Goal: Navigation & Orientation: Find specific page/section

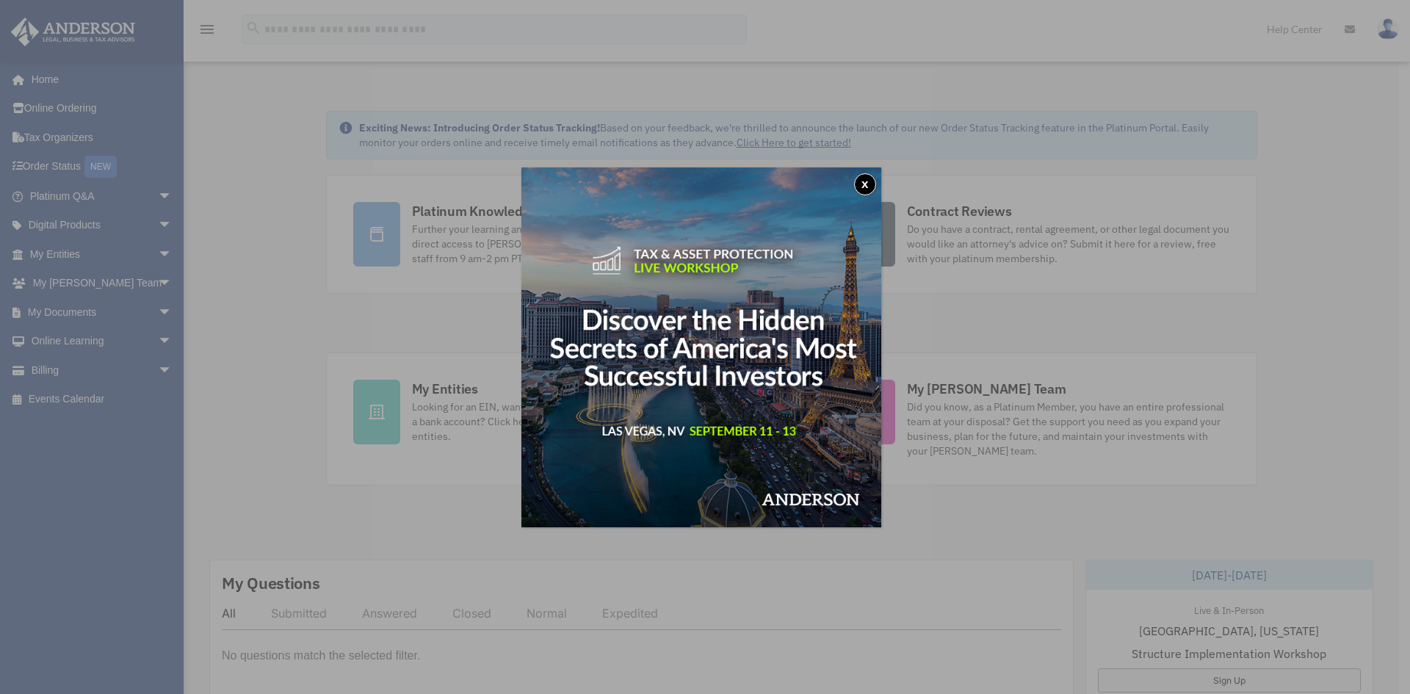
click at [867, 181] on button "x" at bounding box center [865, 184] width 22 height 22
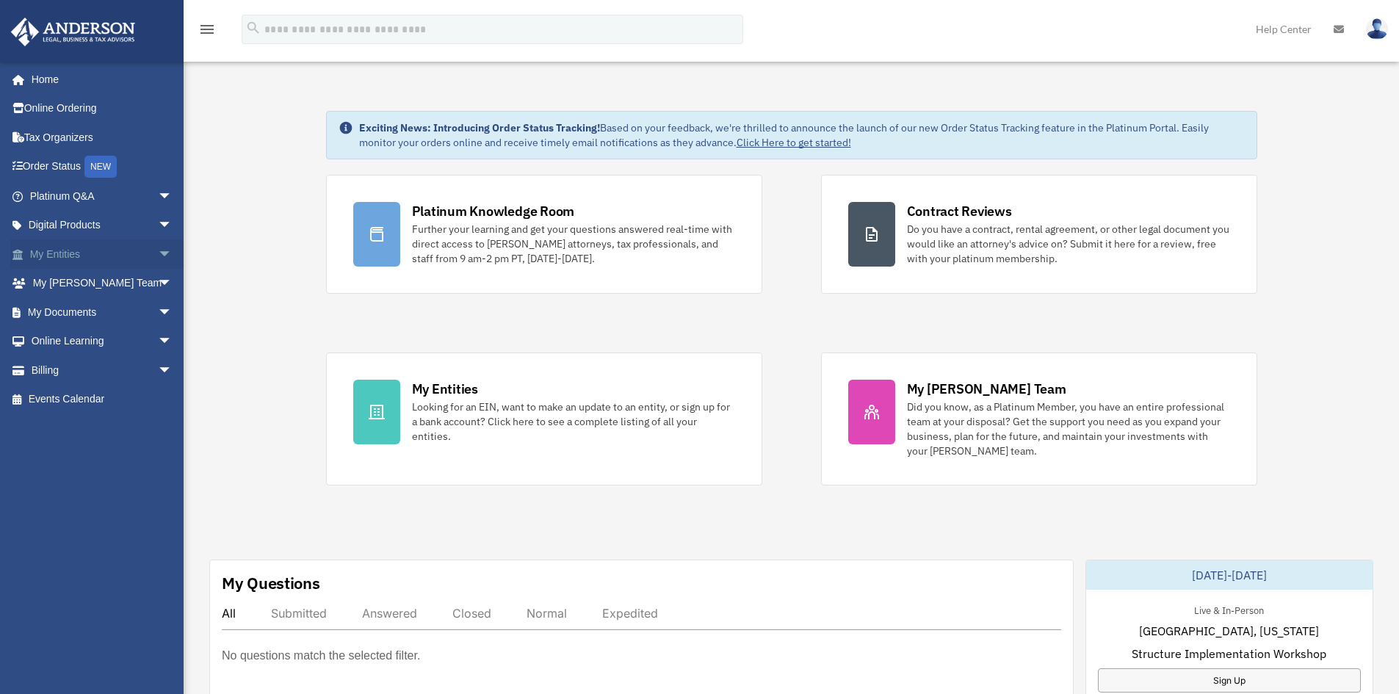
click at [158, 248] on span "arrow_drop_down" at bounding box center [172, 254] width 29 height 30
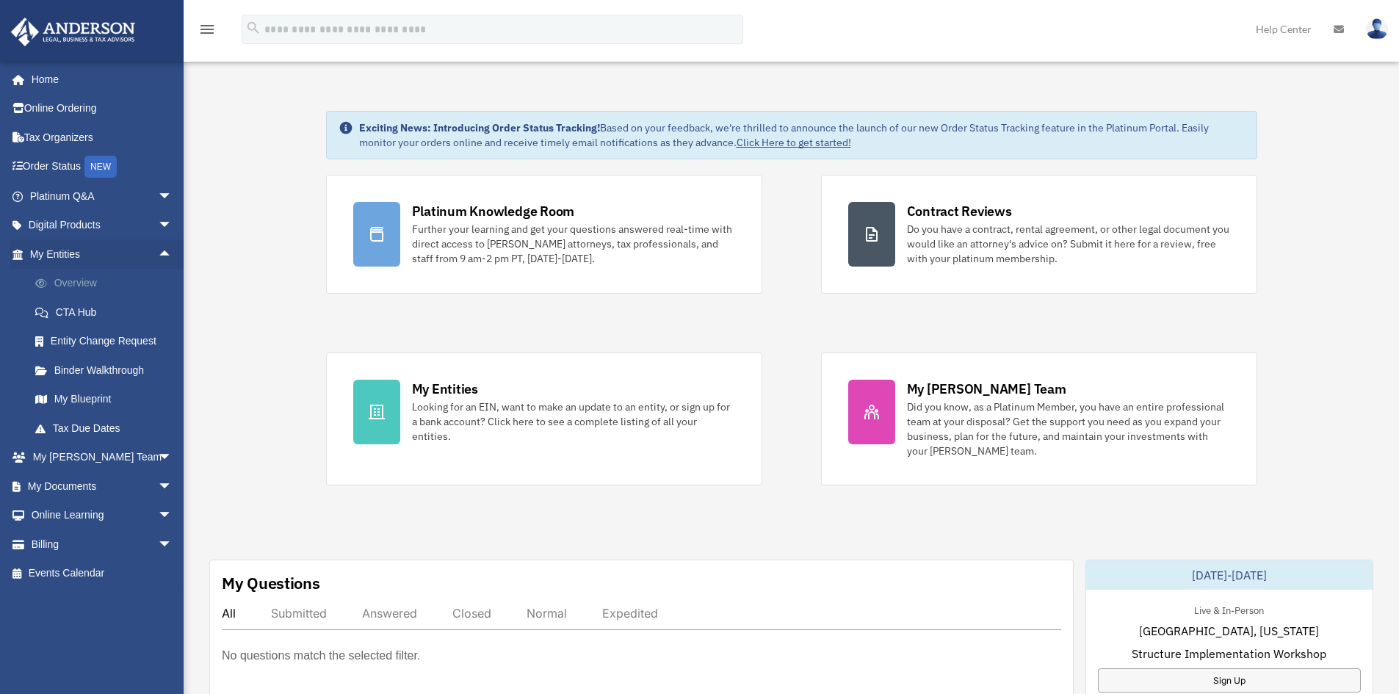
click at [94, 281] on link "Overview" at bounding box center [108, 283] width 174 height 29
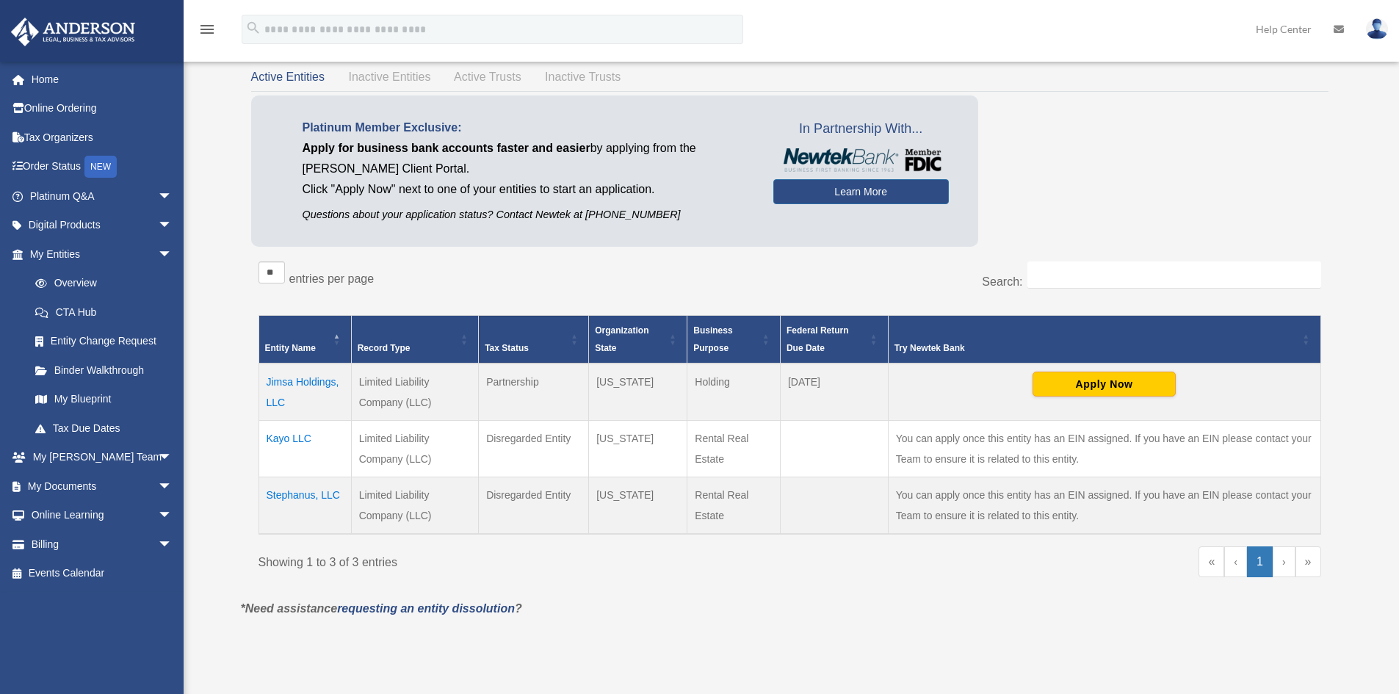
scroll to position [147, 0]
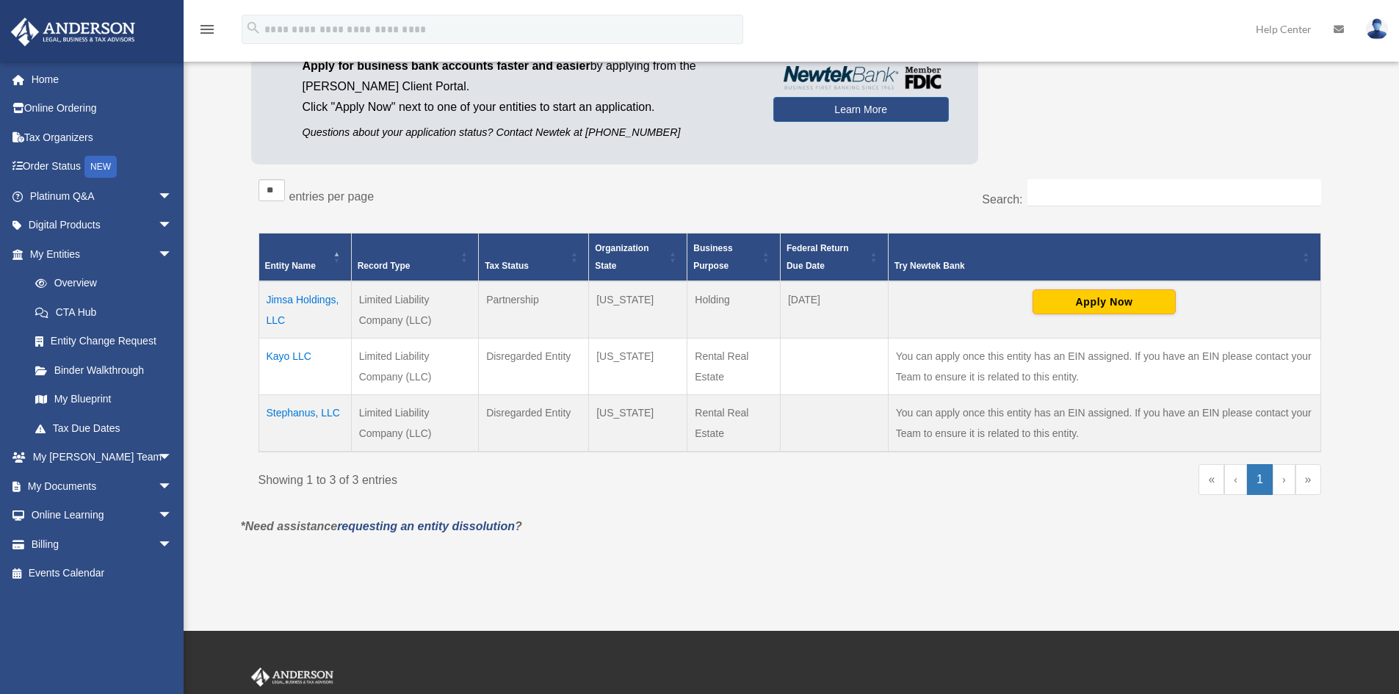
click at [284, 355] on td "Kayo LLC" at bounding box center [305, 367] width 93 height 57
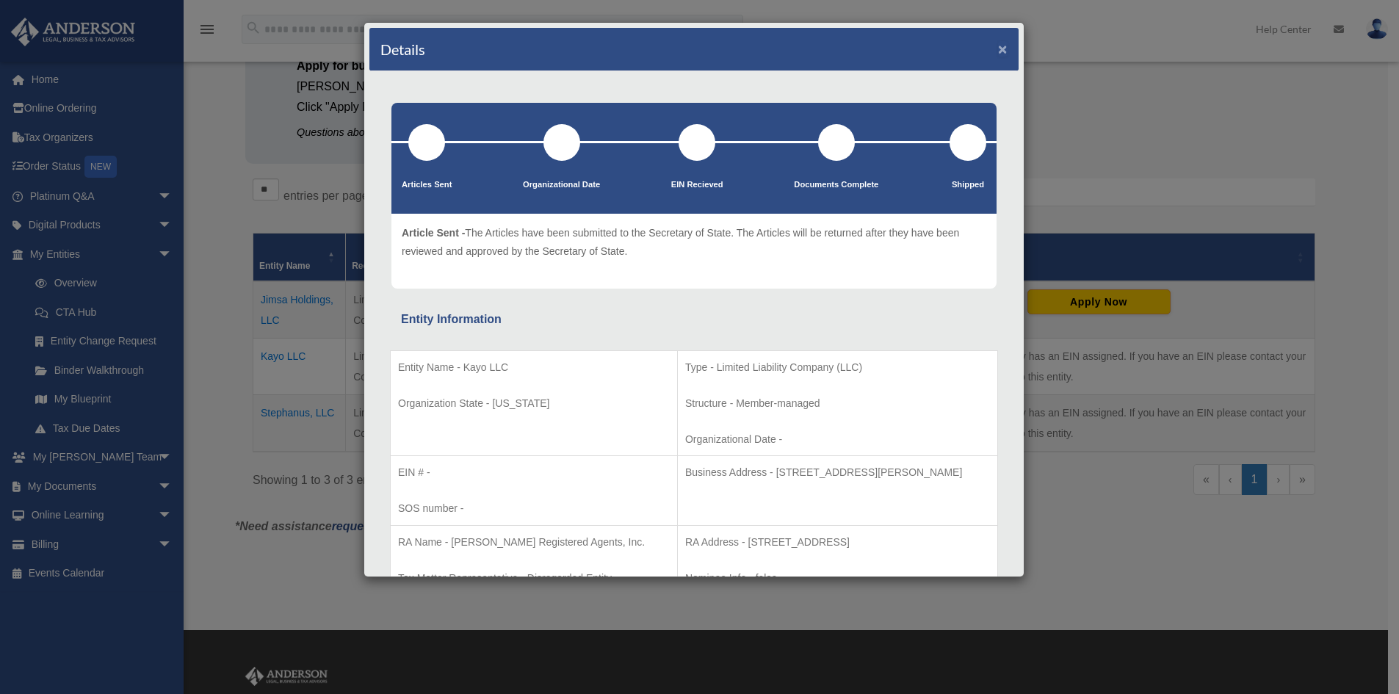
click at [998, 47] on button "×" at bounding box center [1003, 48] width 10 height 15
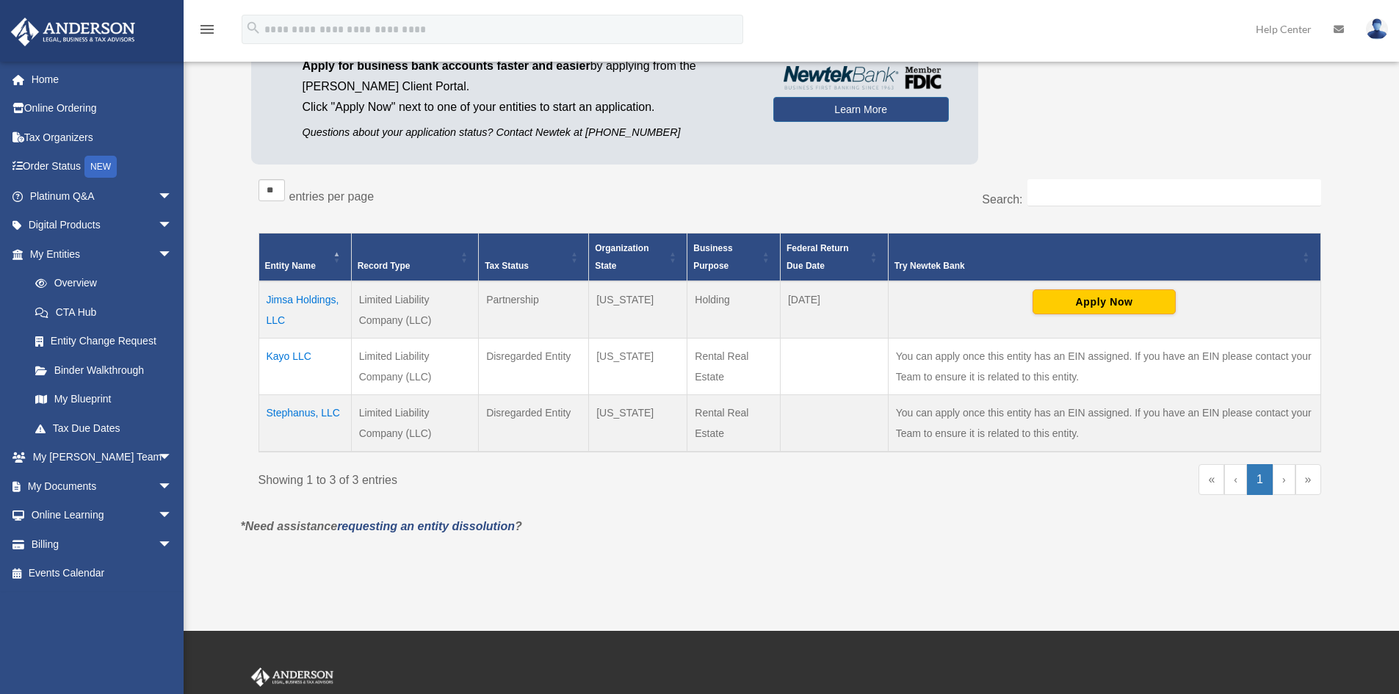
click at [297, 408] on td "Stephanus, LLC" at bounding box center [305, 423] width 93 height 57
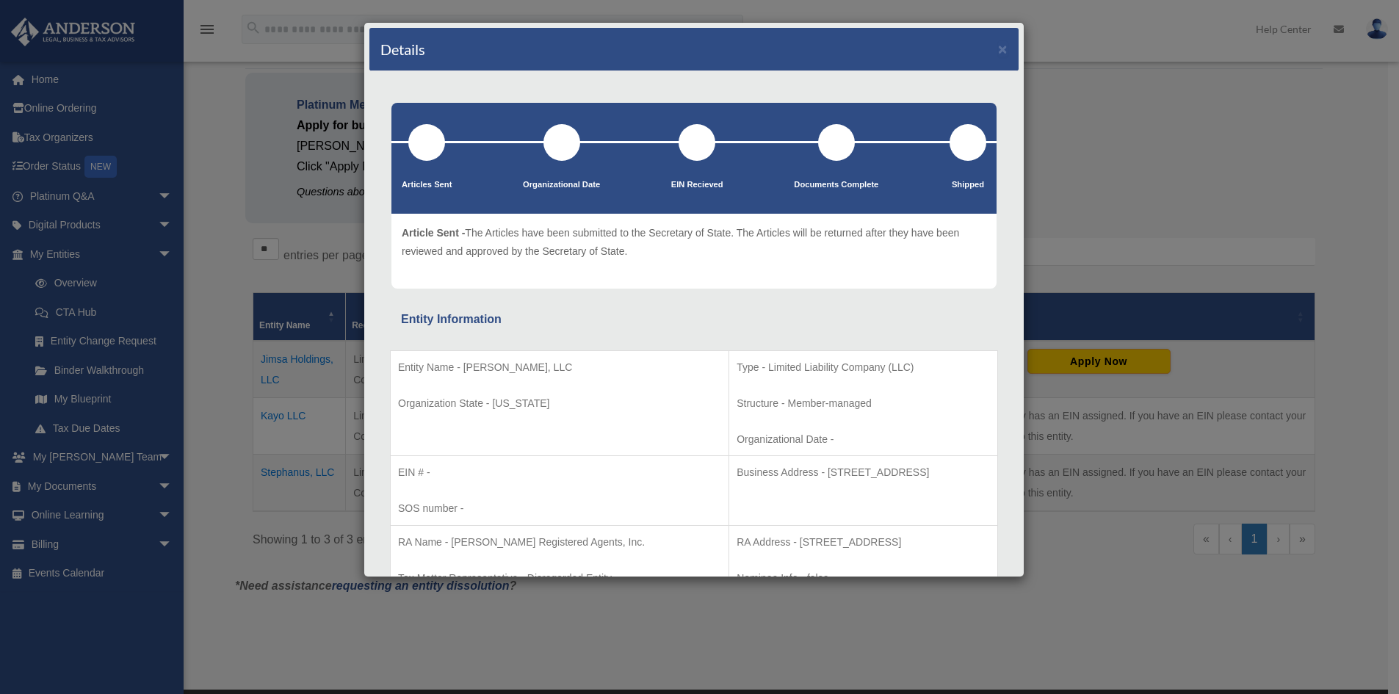
scroll to position [0, 0]
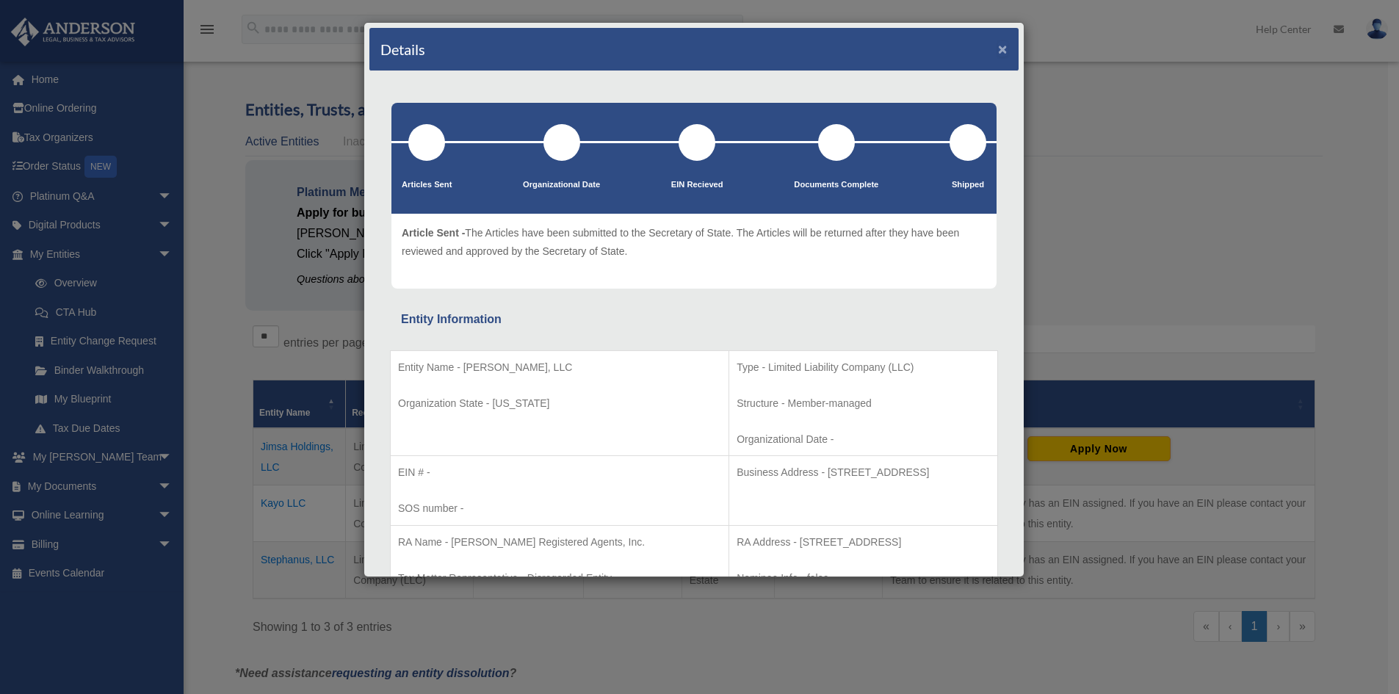
click at [998, 49] on button "×" at bounding box center [1003, 48] width 10 height 15
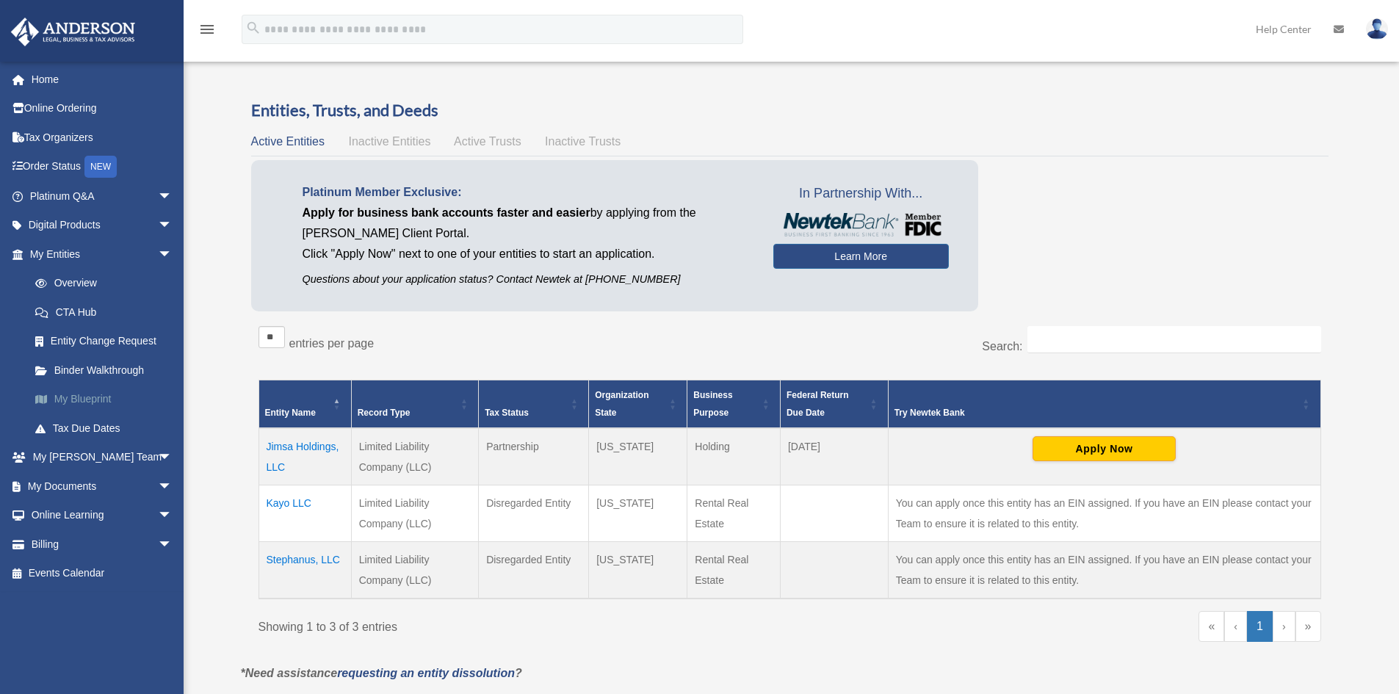
click at [95, 398] on link "My Blueprint" at bounding box center [108, 399] width 174 height 29
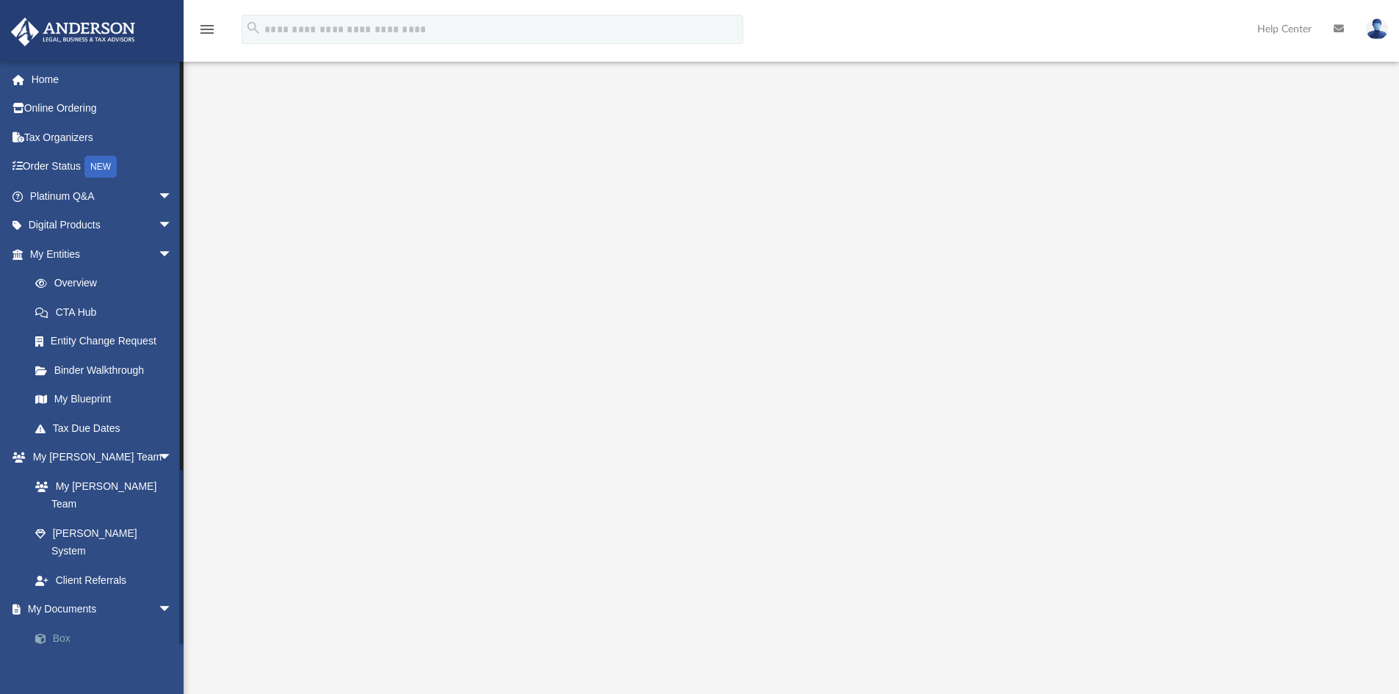
click at [63, 624] on link "Box" at bounding box center [108, 638] width 174 height 29
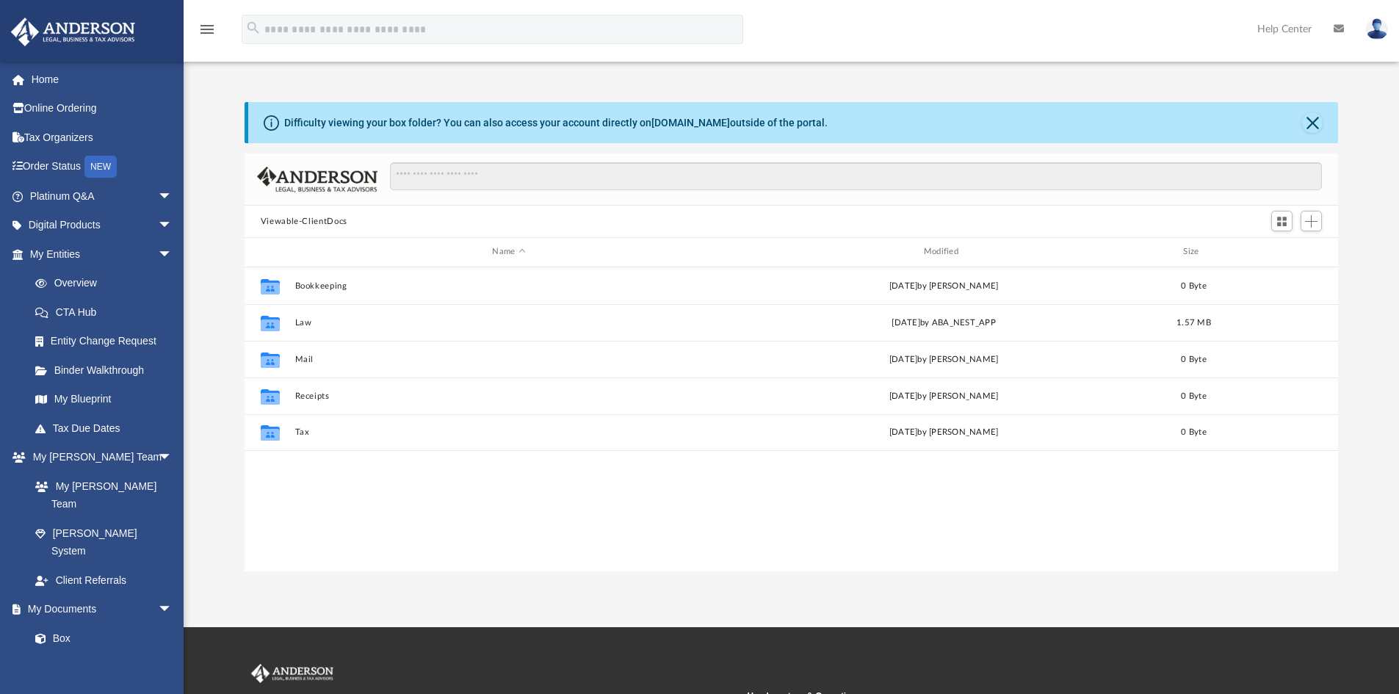
scroll to position [323, 1083]
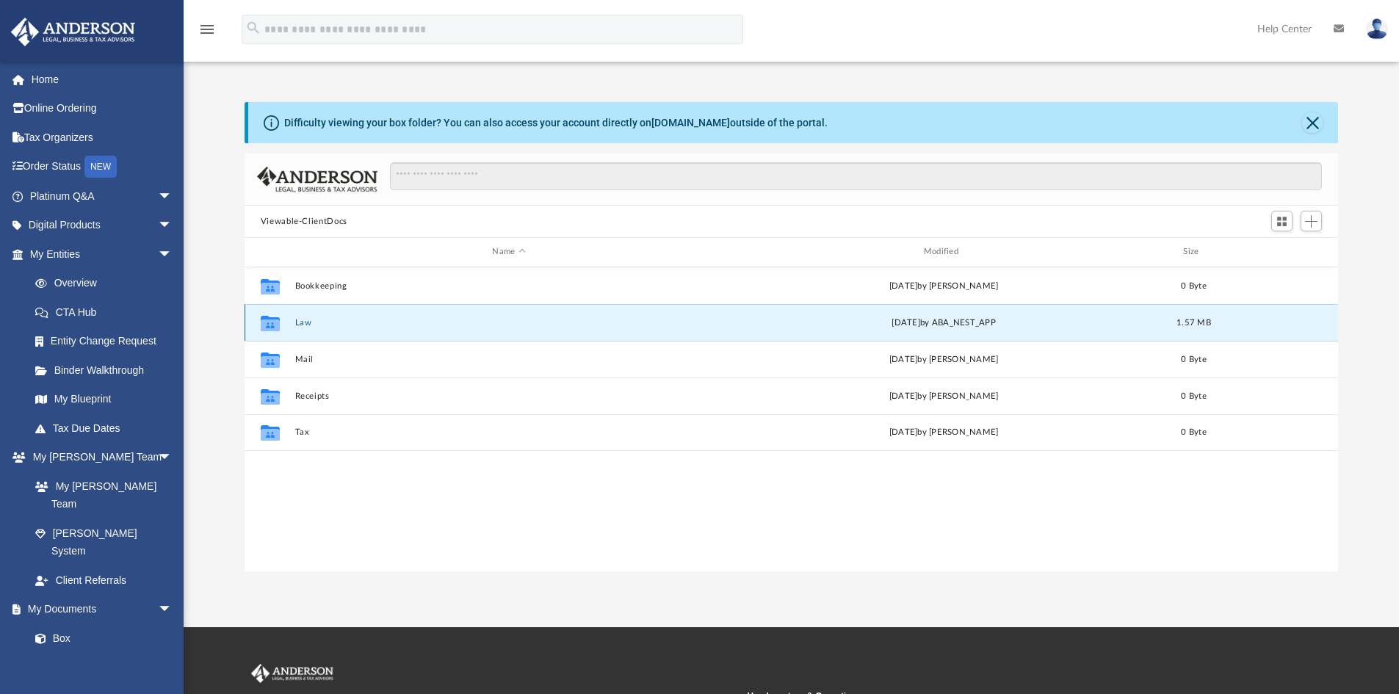
click at [306, 327] on button "Law" at bounding box center [509, 323] width 428 height 10
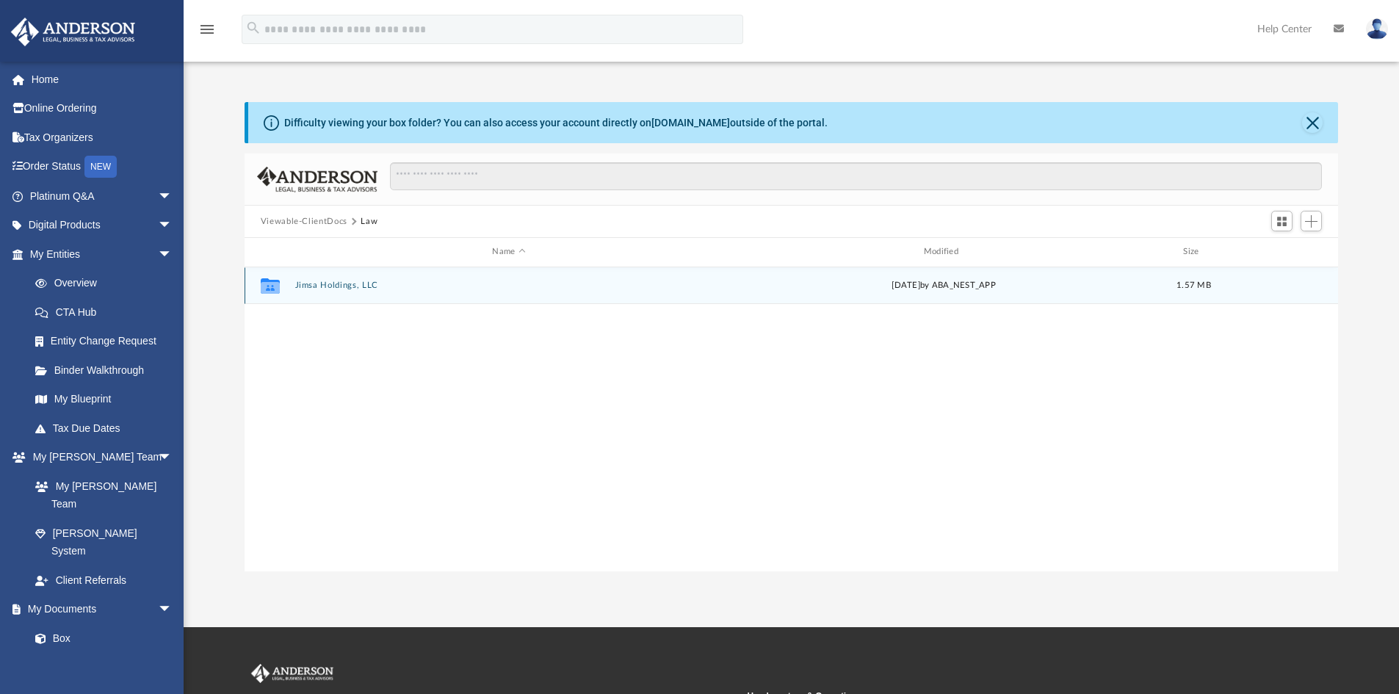
click at [317, 292] on div "Collaborated Folder Jimsa Holdings, LLC Tue Aug 12 2025 by ABA_NEST_APP 1.57 MB" at bounding box center [792, 285] width 1095 height 37
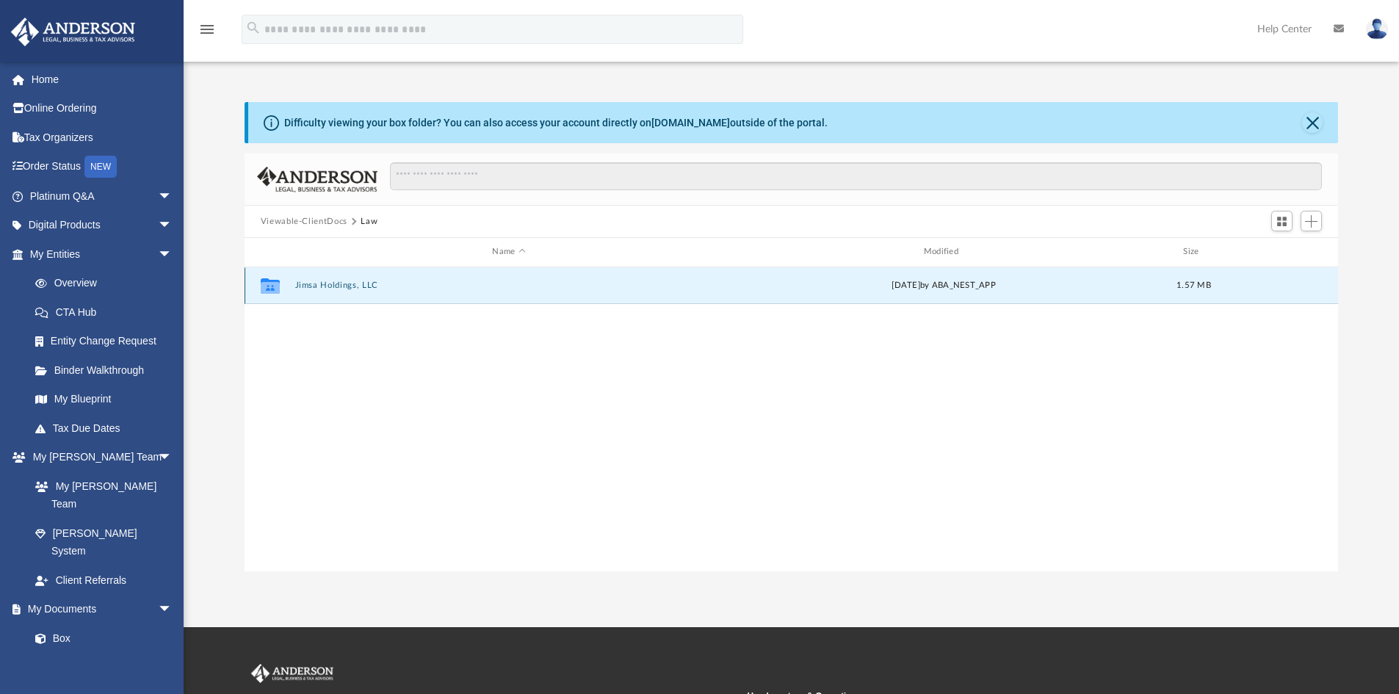
click at [314, 282] on button "Jimsa Holdings, LLC" at bounding box center [509, 286] width 428 height 10
click at [314, 288] on button "Initial Docs" at bounding box center [509, 286] width 428 height 10
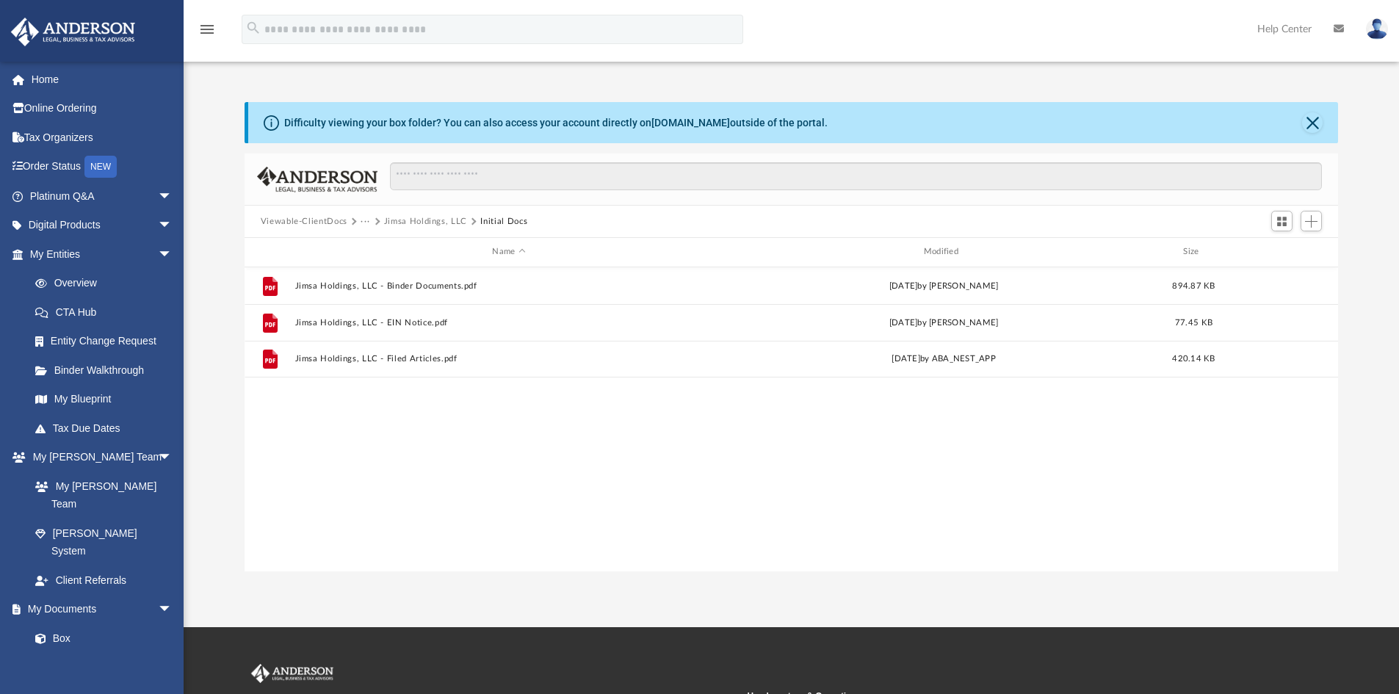
click at [1383, 24] on img at bounding box center [1377, 28] width 22 height 21
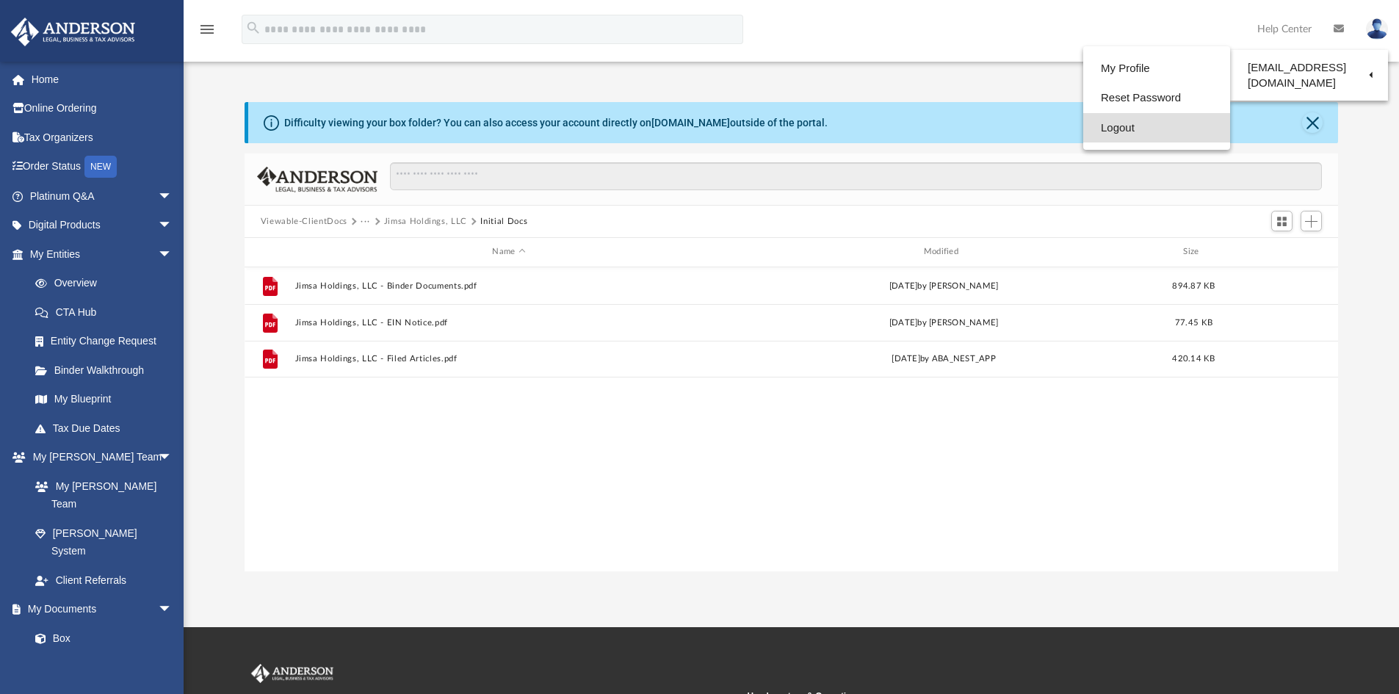
click at [1117, 127] on link "Logout" at bounding box center [1157, 128] width 147 height 30
